Goal: Find specific fact: Find contact information

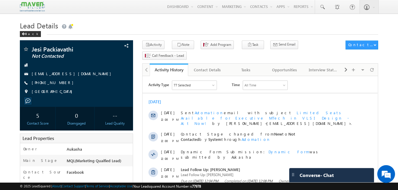
click at [88, 23] on h1 "Lead Details" at bounding box center [199, 25] width 359 height 12
drag, startPoint x: 65, startPoint y: 84, endPoint x: 60, endPoint y: 84, distance: 4.8
click at [60, 84] on div "+91-8667826347" at bounding box center [76, 83] width 107 height 6
copy div "+91-8667826347"
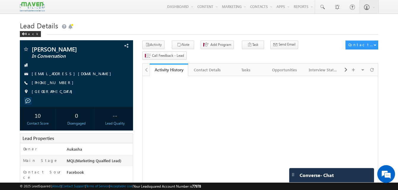
click at [183, 32] on div "Back" at bounding box center [199, 33] width 359 height 4
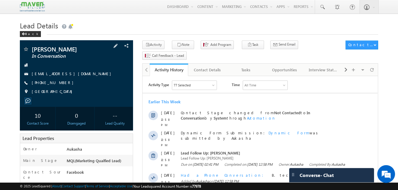
drag, startPoint x: 68, startPoint y: 85, endPoint x: 60, endPoint y: 84, distance: 8.1
click at [60, 84] on div "+91-7842711788" at bounding box center [76, 83] width 107 height 6
copy div "+91-7842711788"
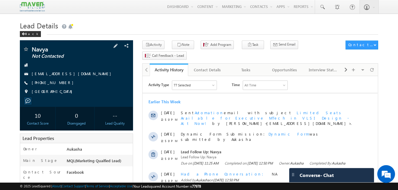
drag, startPoint x: 64, startPoint y: 84, endPoint x: 60, endPoint y: 84, distance: 3.9
click at [60, 84] on div "[PHONE_NUMBER]" at bounding box center [76, 83] width 107 height 6
copy div "[PHONE_NUMBER]"
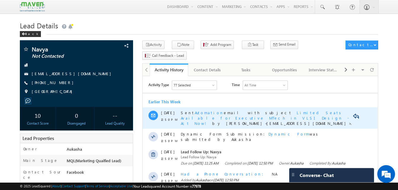
copy div "[PHONE_NUMBER]"
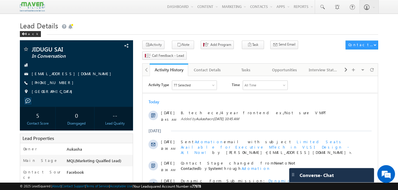
click at [96, 31] on div "Back" at bounding box center [199, 33] width 359 height 4
click at [61, 83] on div "+91-7993004788" at bounding box center [76, 83] width 107 height 6
copy div "+91-7993004788"
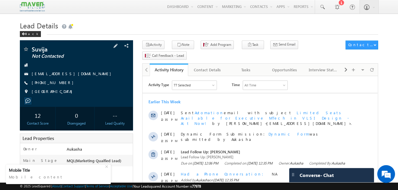
drag, startPoint x: 66, startPoint y: 84, endPoint x: 60, endPoint y: 83, distance: 6.3
click at [60, 83] on div "[PHONE_NUMBER]" at bounding box center [76, 83] width 107 height 6
copy div "[PHONE_NUMBER]"
click at [173, 33] on div "Back" at bounding box center [199, 33] width 359 height 4
click at [182, 31] on h1 "Lead Details" at bounding box center [199, 25] width 359 height 12
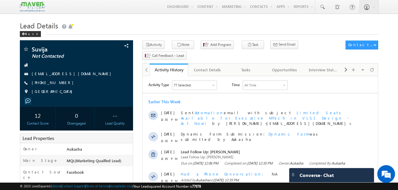
click at [151, 21] on h1 "Lead Details" at bounding box center [199, 25] width 359 height 12
click at [177, 29] on h1 "Lead Details" at bounding box center [199, 25] width 359 height 12
drag, startPoint x: 63, startPoint y: 82, endPoint x: 61, endPoint y: 83, distance: 3.1
click at [61, 83] on div "[PHONE_NUMBER]" at bounding box center [76, 83] width 107 height 6
copy div "[PHONE_NUMBER]"
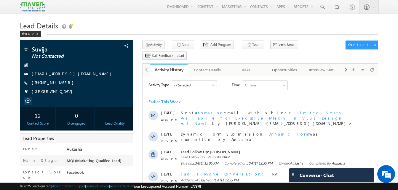
click at [183, 24] on h1 "Lead Details" at bounding box center [199, 25] width 359 height 12
drag, startPoint x: 64, startPoint y: 84, endPoint x: 60, endPoint y: 84, distance: 3.6
click at [60, 84] on div "[PHONE_NUMBER]" at bounding box center [76, 83] width 107 height 6
copy div "[PHONE_NUMBER]"
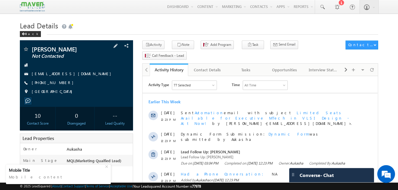
drag, startPoint x: 64, startPoint y: 83, endPoint x: 60, endPoint y: 84, distance: 3.7
click at [60, 84] on div "+91-8086638664" at bounding box center [76, 83] width 107 height 6
copy div "+91-8086638664"
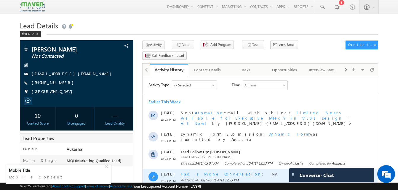
copy div "+91-8086638664"
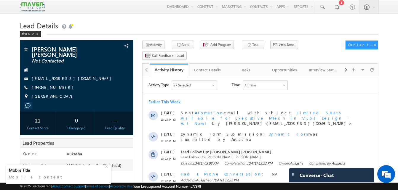
click at [93, 26] on h1 "Lead Details" at bounding box center [199, 25] width 359 height 12
click at [114, 25] on h1 "Lead Details" at bounding box center [199, 25] width 359 height 12
drag, startPoint x: 64, startPoint y: 88, endPoint x: 60, endPoint y: 88, distance: 3.9
click at [60, 88] on div "+91-9441618338" at bounding box center [76, 88] width 107 height 6
copy div "+91-9441618338"
